Goal: Browse casually: Explore the website without a specific task or goal

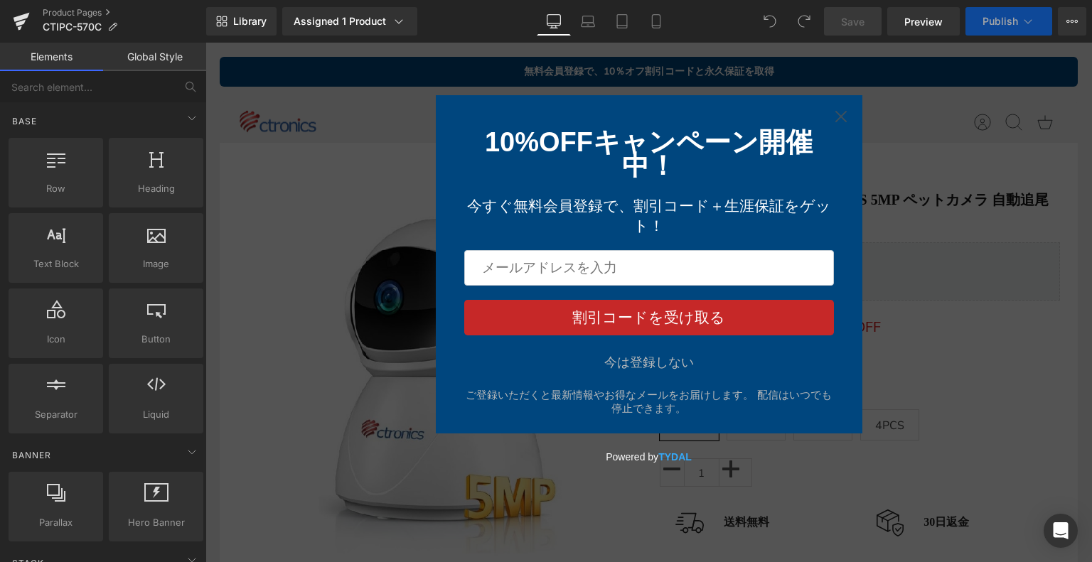
click at [663, 378] on div "今は登録しない ご登録いただくと最新情報やお得なメールをお届けします。 配信はいつでも停止できます。" at bounding box center [649, 385] width 370 height 62
drag, startPoint x: 666, startPoint y: 369, endPoint x: 654, endPoint y: 191, distance: 178.1
click at [666, 369] on div "今は登録しない" at bounding box center [649, 363] width 90 height 14
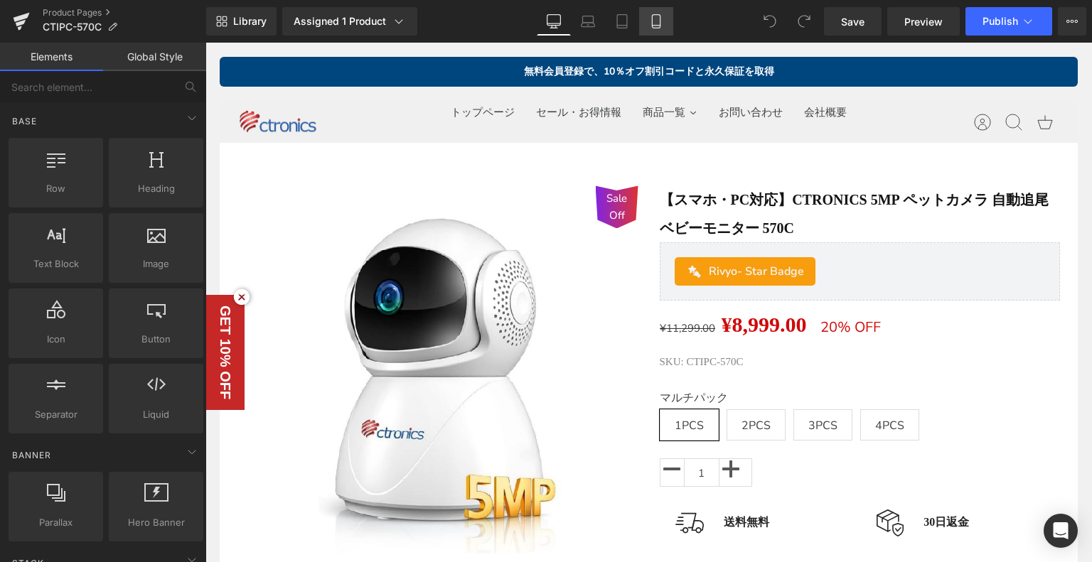
click at [650, 13] on link "Mobile" at bounding box center [656, 21] width 34 height 28
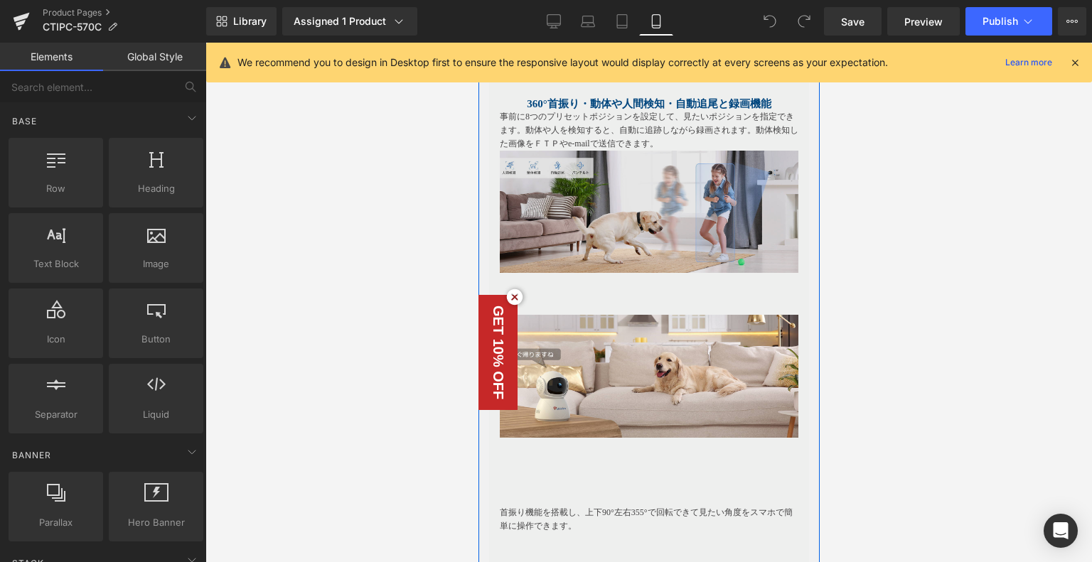
scroll to position [1849, 0]
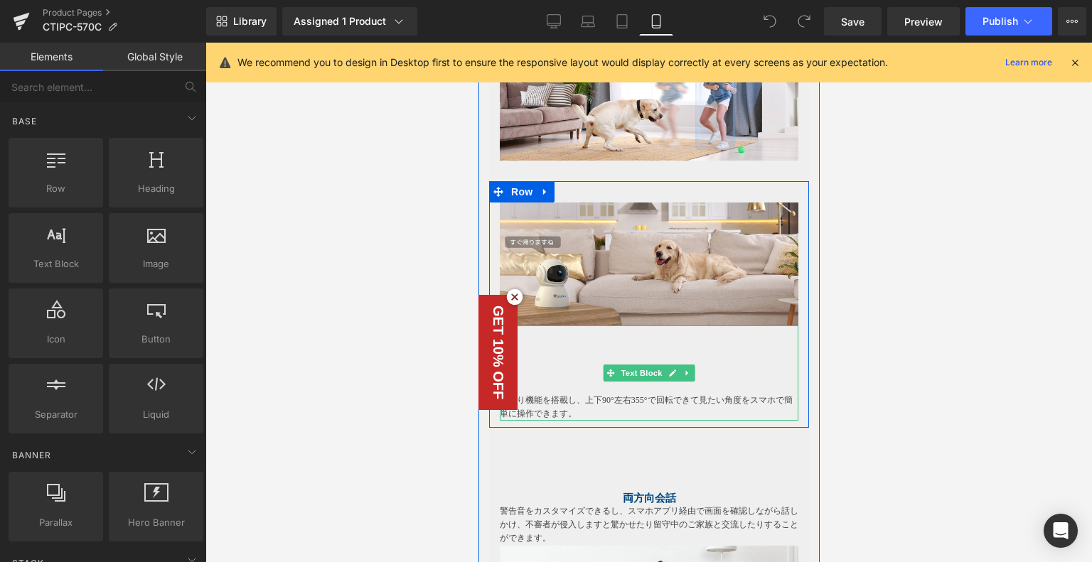
click at [555, 356] on p at bounding box center [648, 360] width 299 height 14
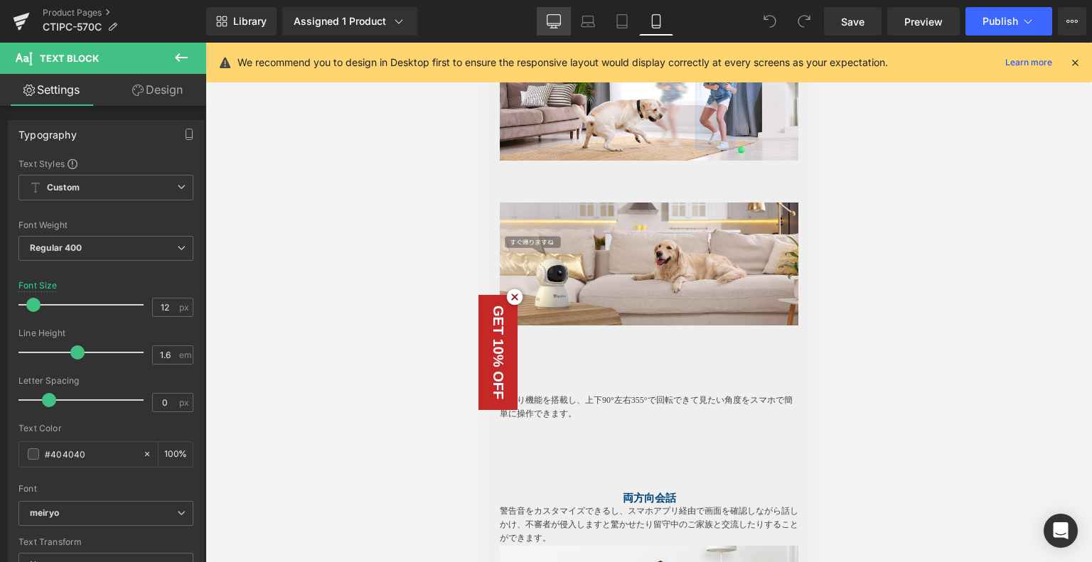
click at [543, 21] on link "Desktop" at bounding box center [554, 21] width 34 height 28
type input "15"
type input "100"
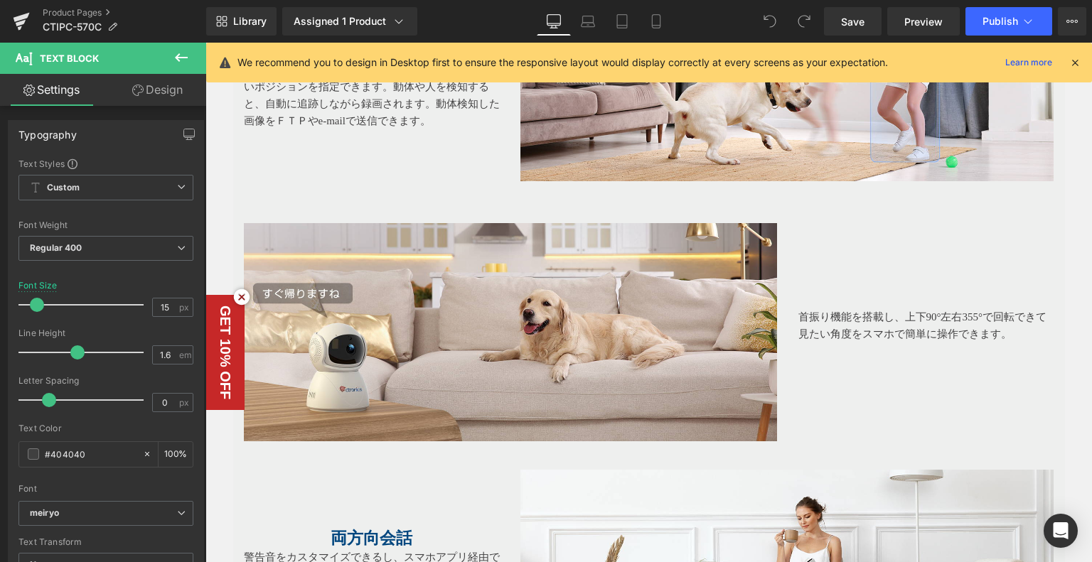
scroll to position [1701, 0]
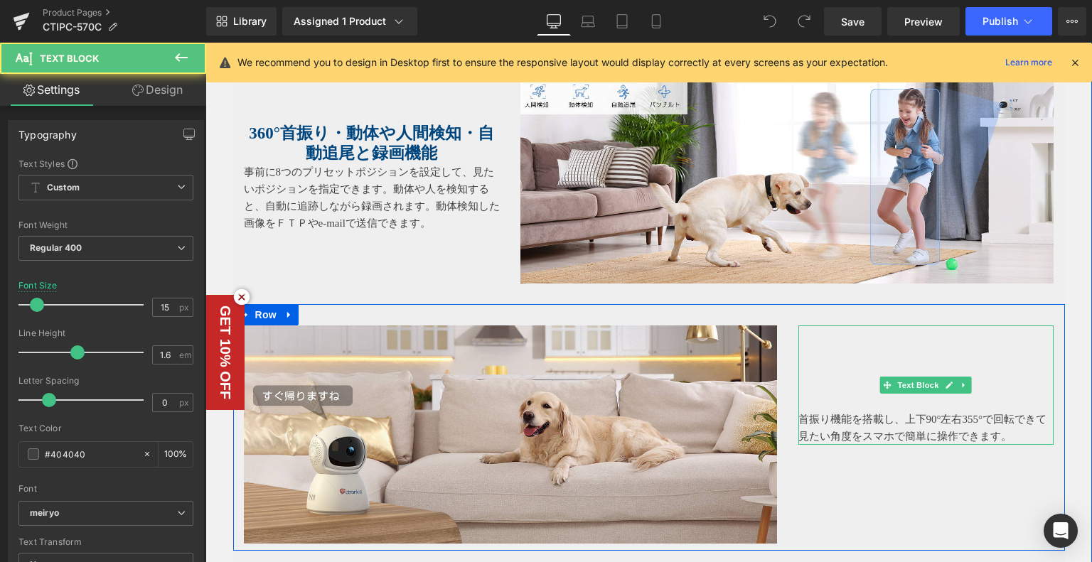
click at [799, 400] on p at bounding box center [927, 402] width 256 height 17
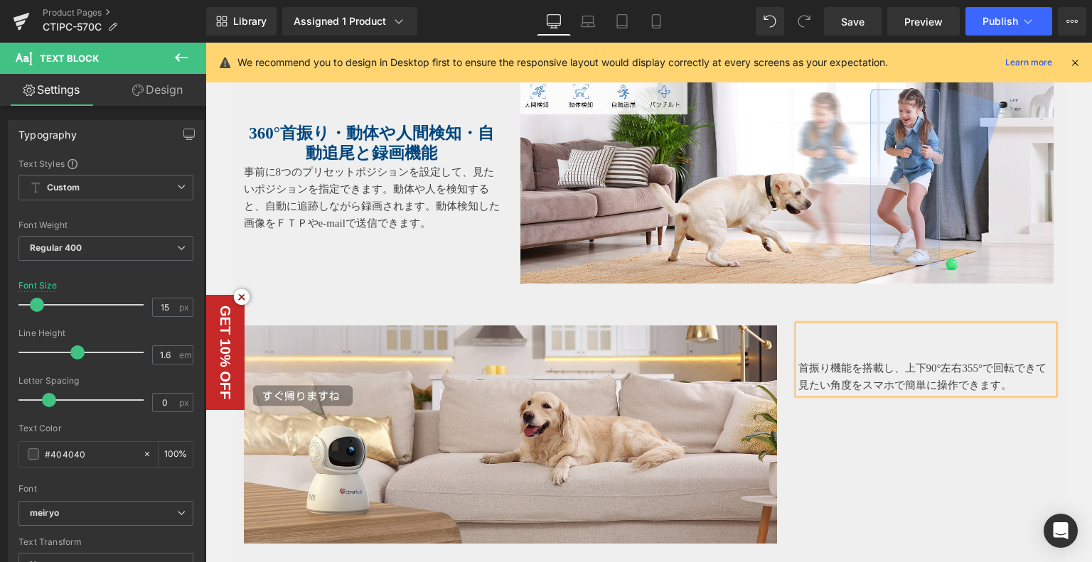
click at [875, 467] on div "Image 首振り機能を搭載し、上下90°左右355°で回転できて見たい角度をスマホで簡単に操作できます。 Text Block Row" at bounding box center [649, 427] width 832 height 247
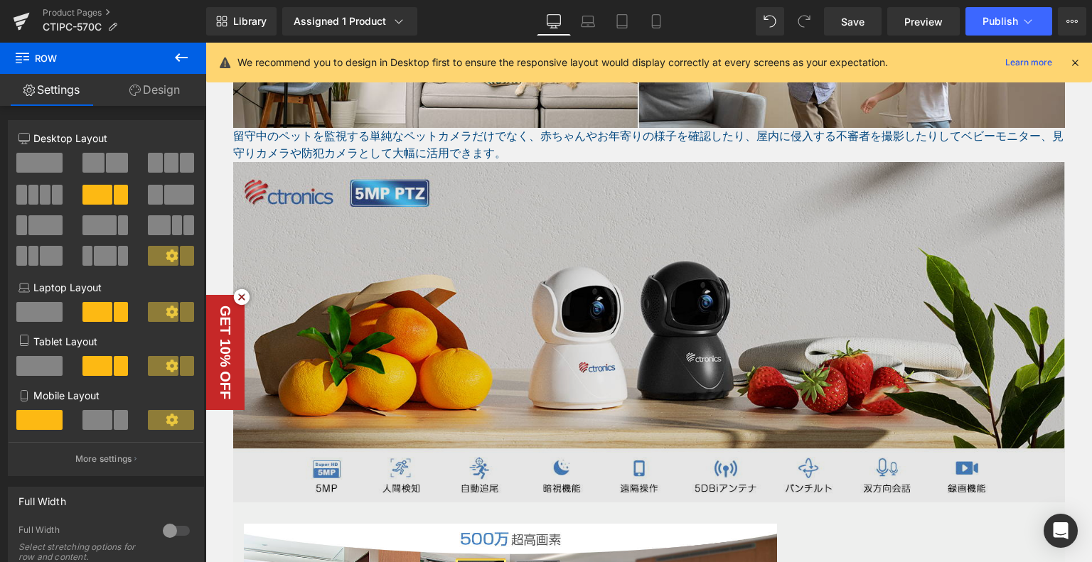
scroll to position [990, 0]
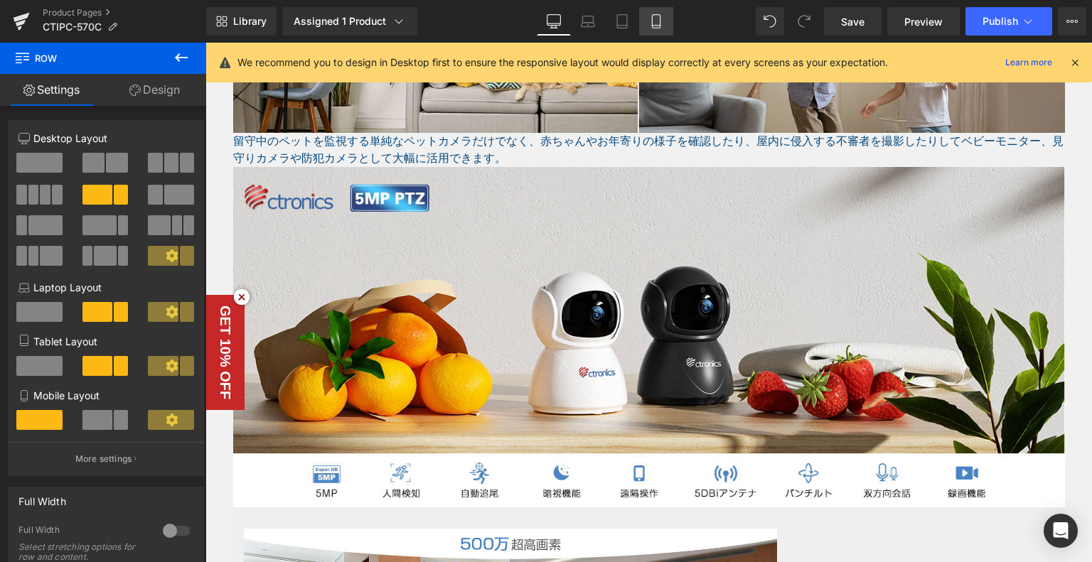
click at [648, 25] on link "Mobile" at bounding box center [656, 21] width 34 height 28
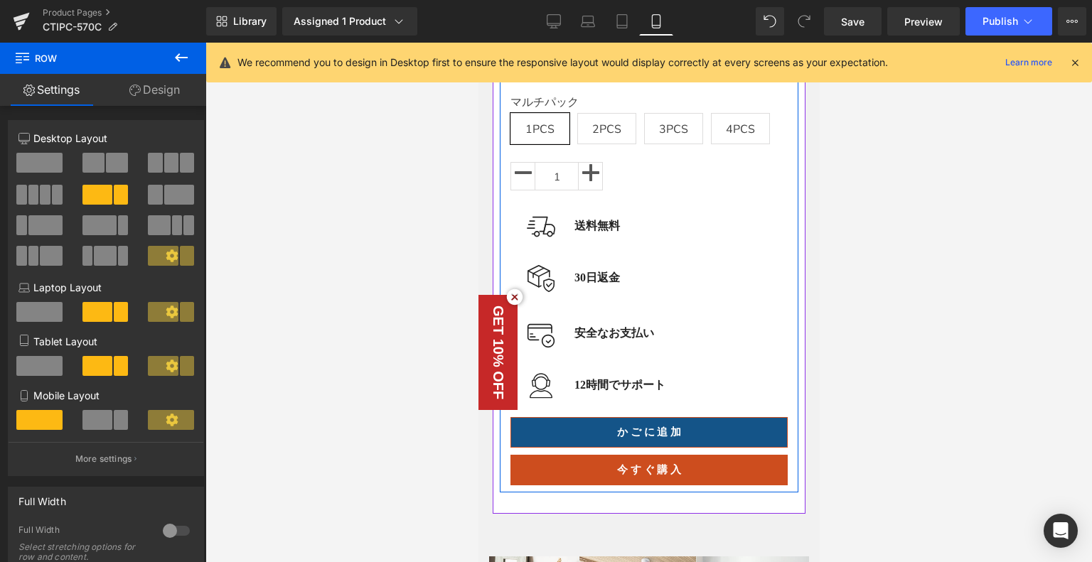
scroll to position [516, 0]
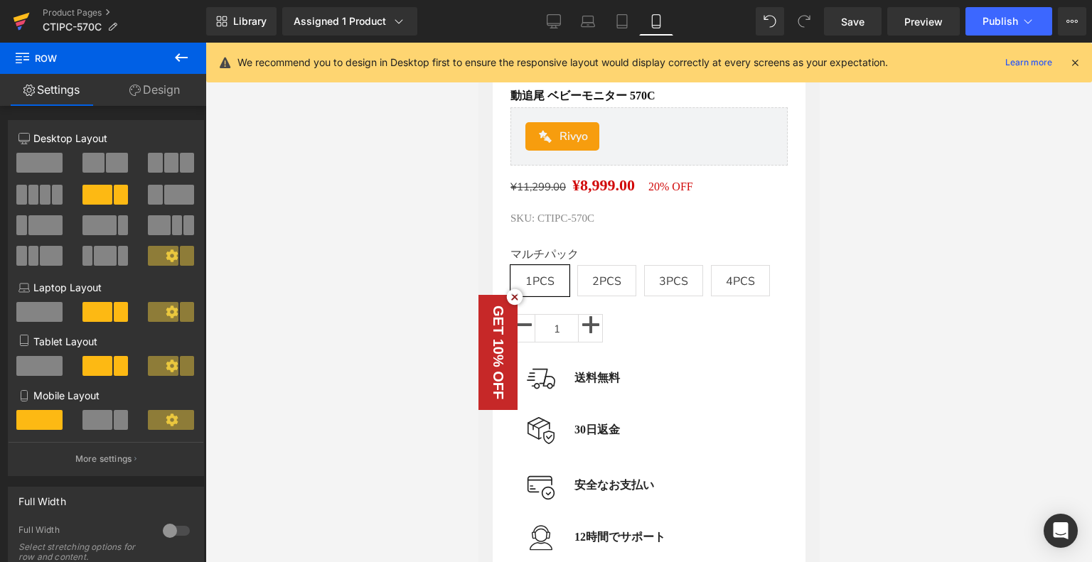
click at [33, 14] on link at bounding box center [21, 21] width 43 height 43
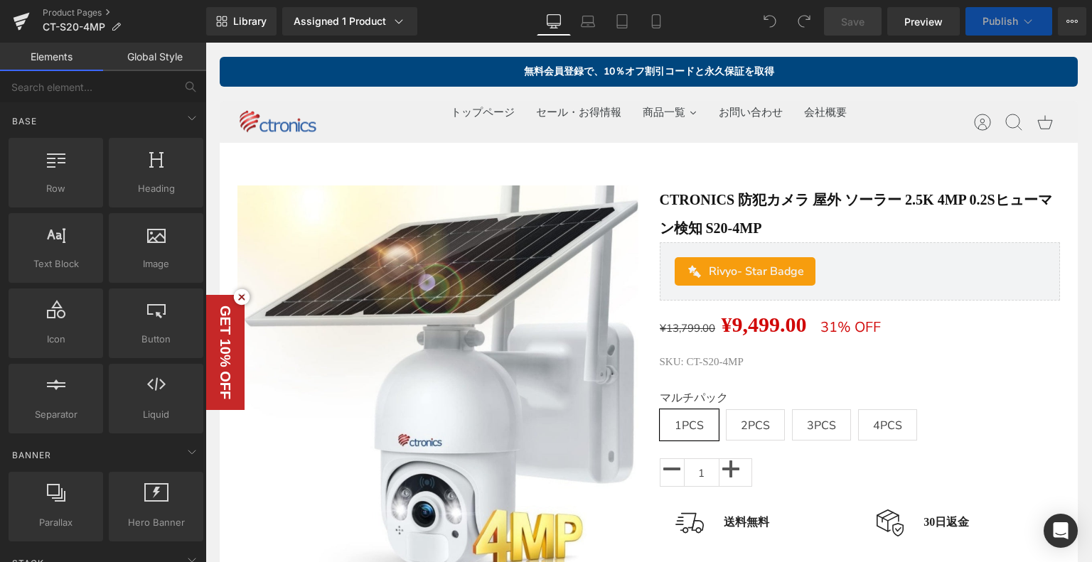
scroll to position [284, 0]
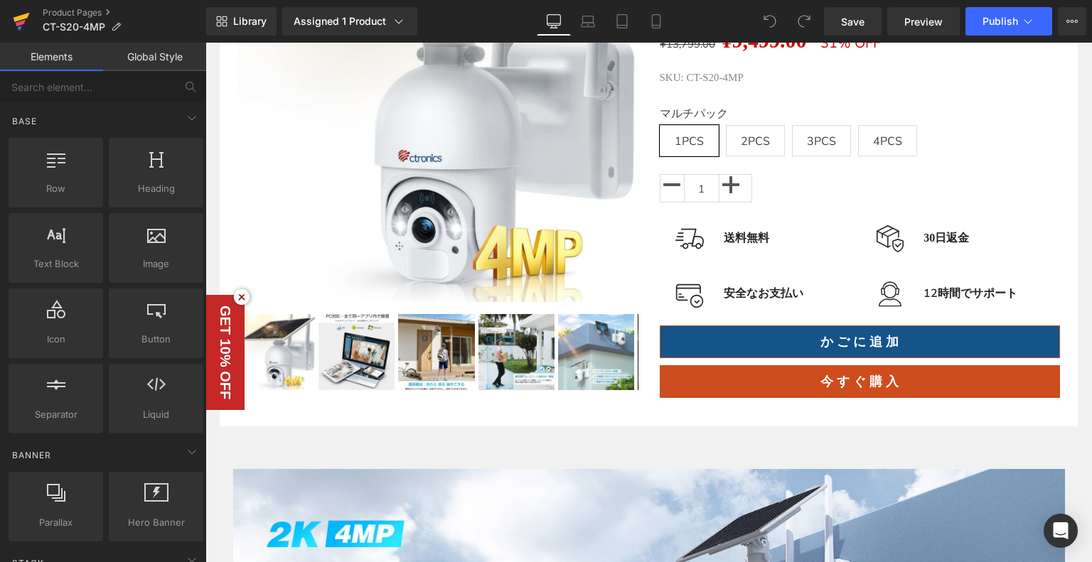
click at [11, 21] on link at bounding box center [21, 21] width 43 height 43
